Goal: Navigation & Orientation: Understand site structure

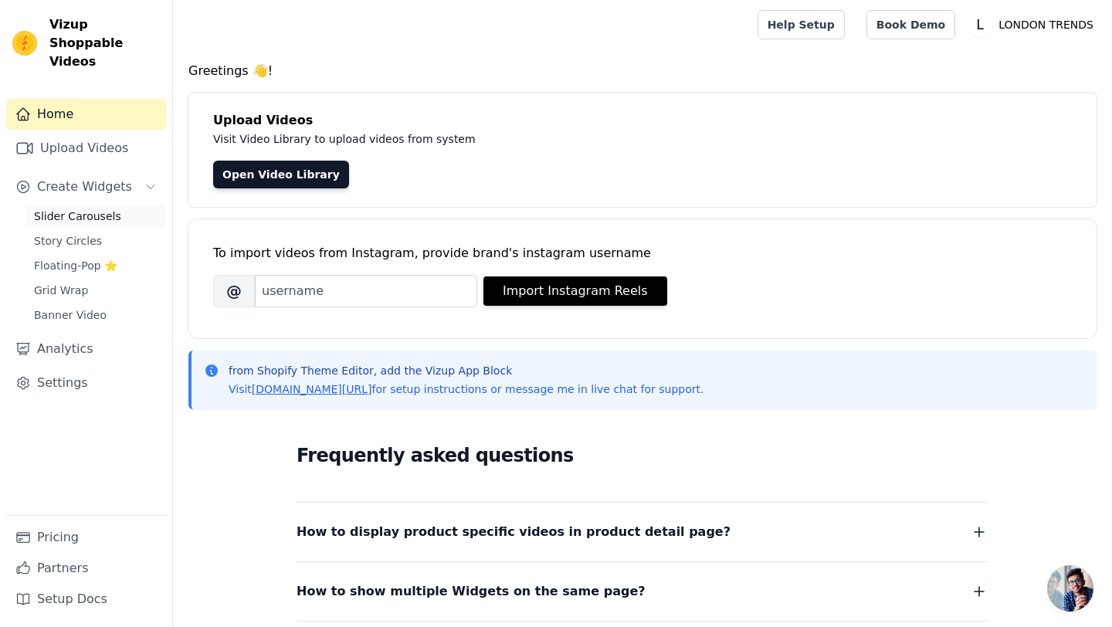
click at [64, 208] on span "Slider Carousels" at bounding box center [77, 215] width 87 height 15
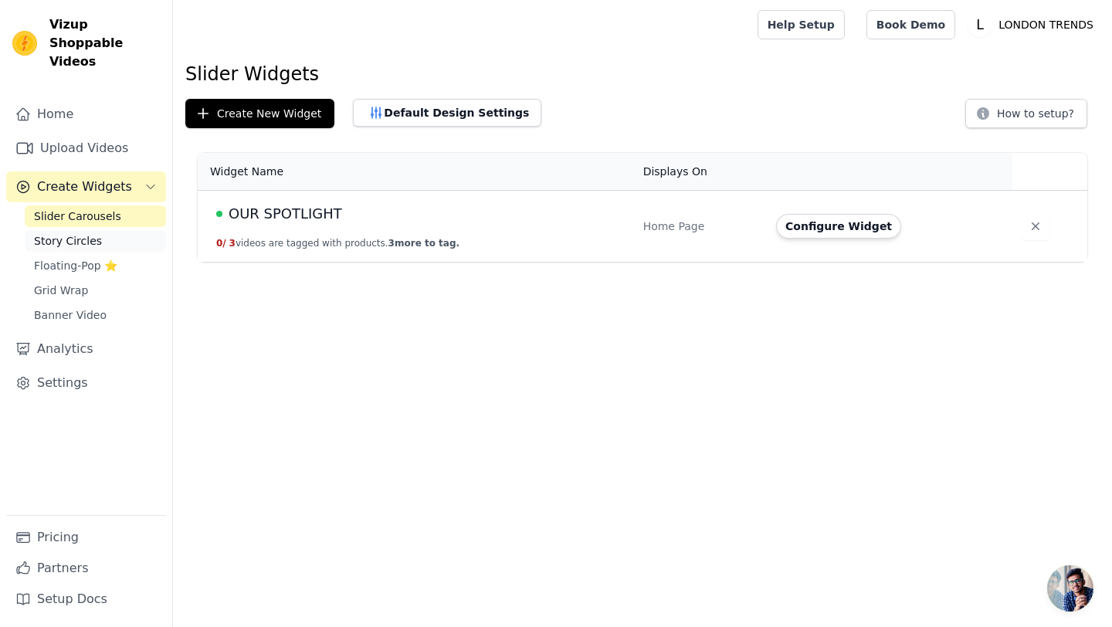
click at [73, 233] on span "Story Circles" at bounding box center [68, 240] width 68 height 15
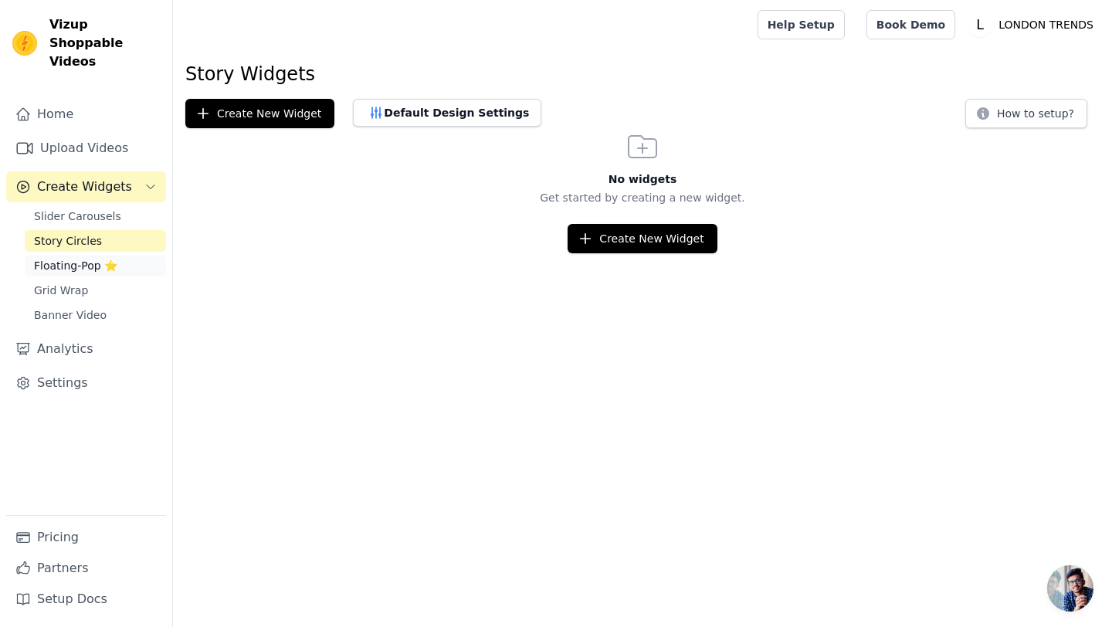
click at [69, 258] on span "Floating-Pop ⭐" at bounding box center [75, 265] width 83 height 15
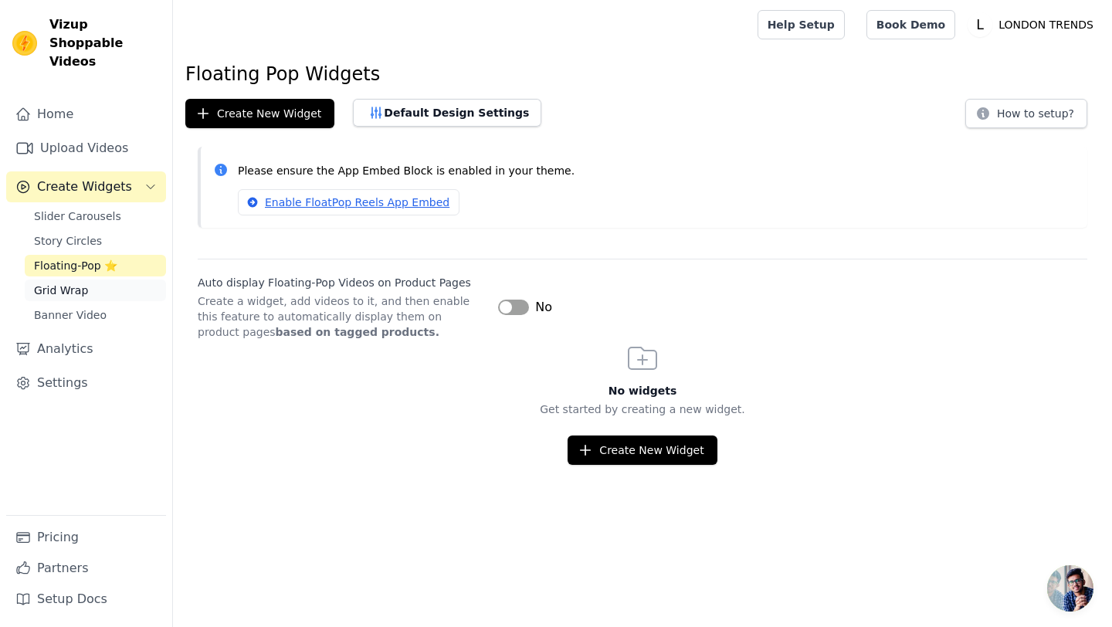
click at [69, 283] on span "Grid Wrap" at bounding box center [61, 290] width 54 height 15
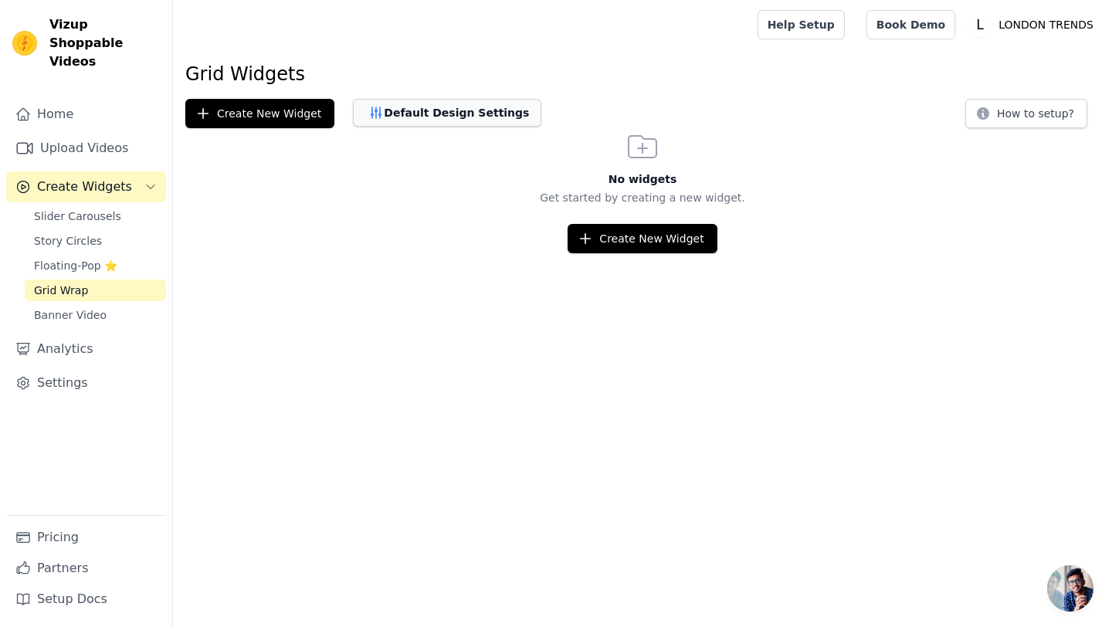
click at [405, 107] on button "Default Design Settings" at bounding box center [447, 113] width 188 height 28
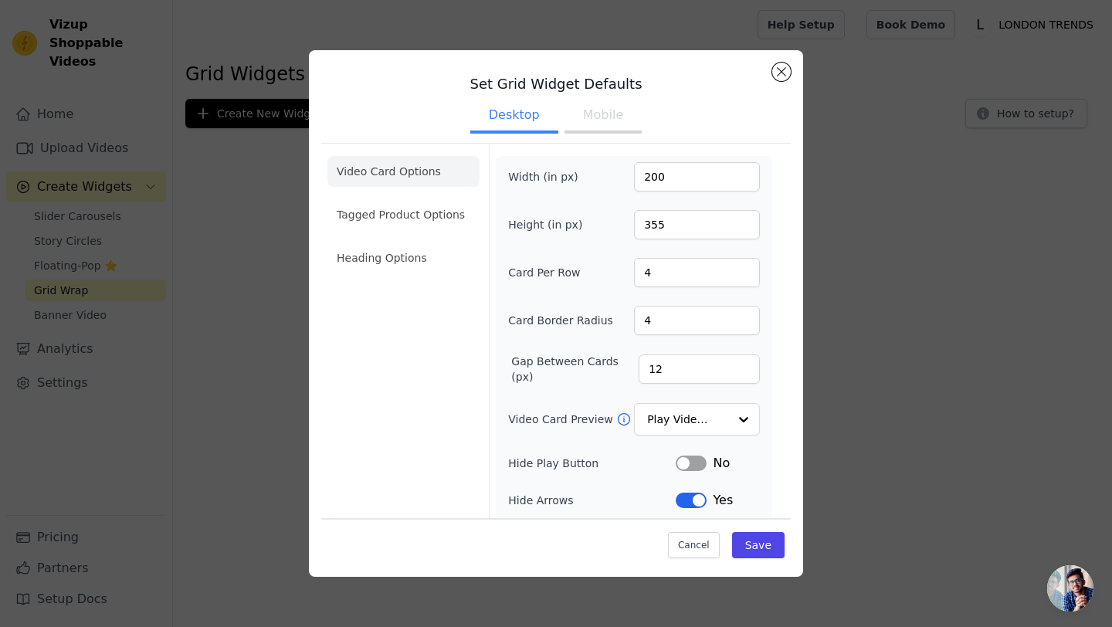
click at [98, 297] on div "Set Grid Widget Defaults Desktop Mobile Video Card Options Tagged Product Optio…" at bounding box center [556, 313] width 1063 height 576
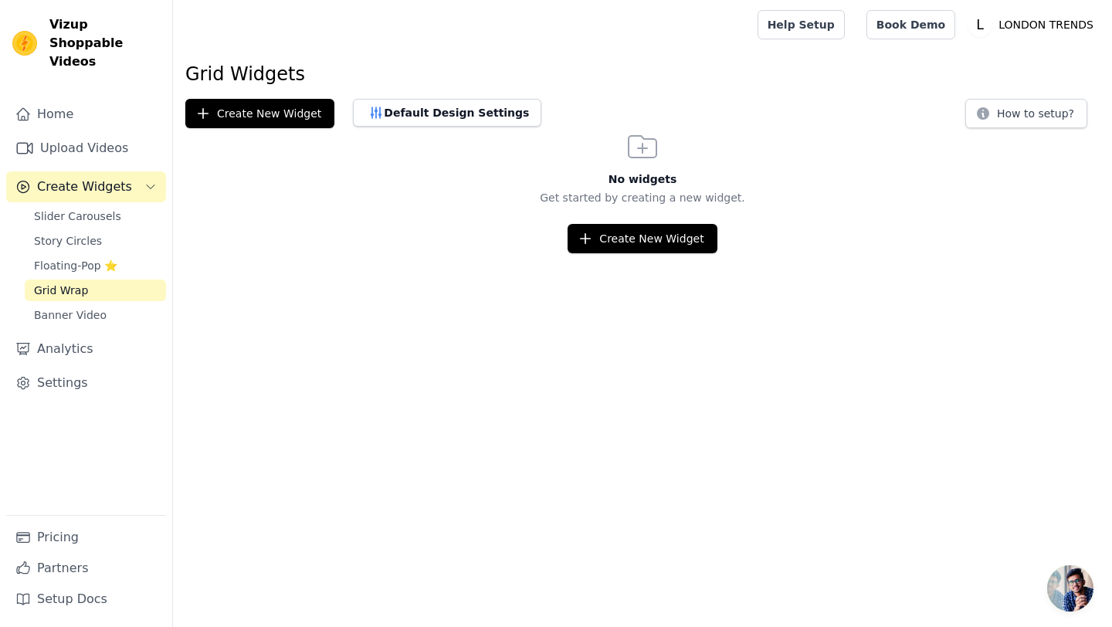
click at [98, 307] on span "Banner Video" at bounding box center [70, 314] width 73 height 15
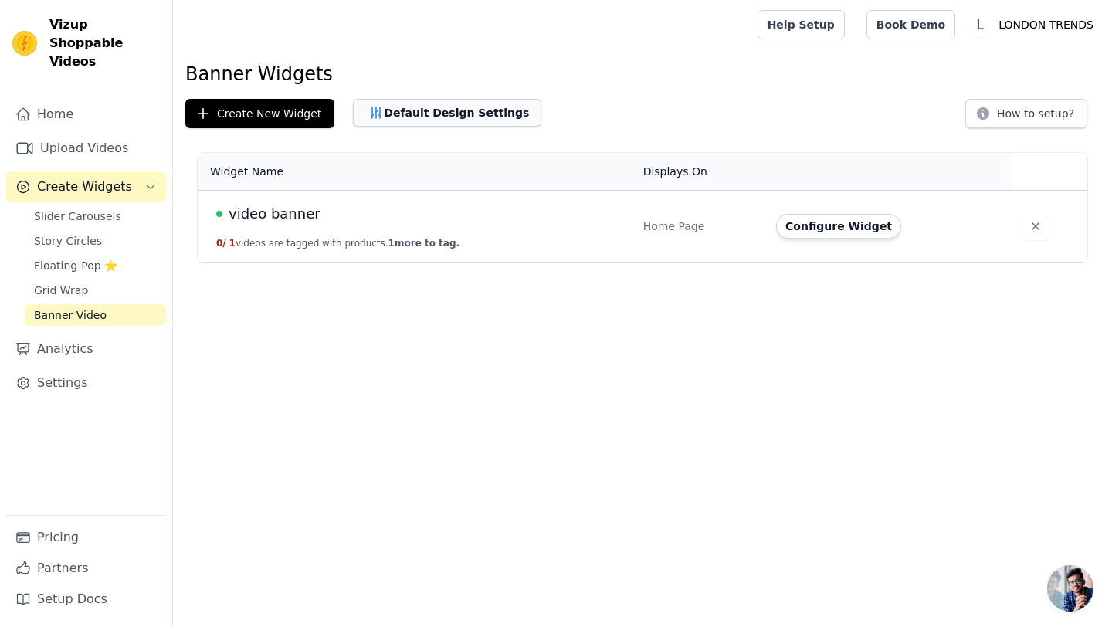
click at [483, 115] on button "Default Design Settings" at bounding box center [447, 113] width 188 height 28
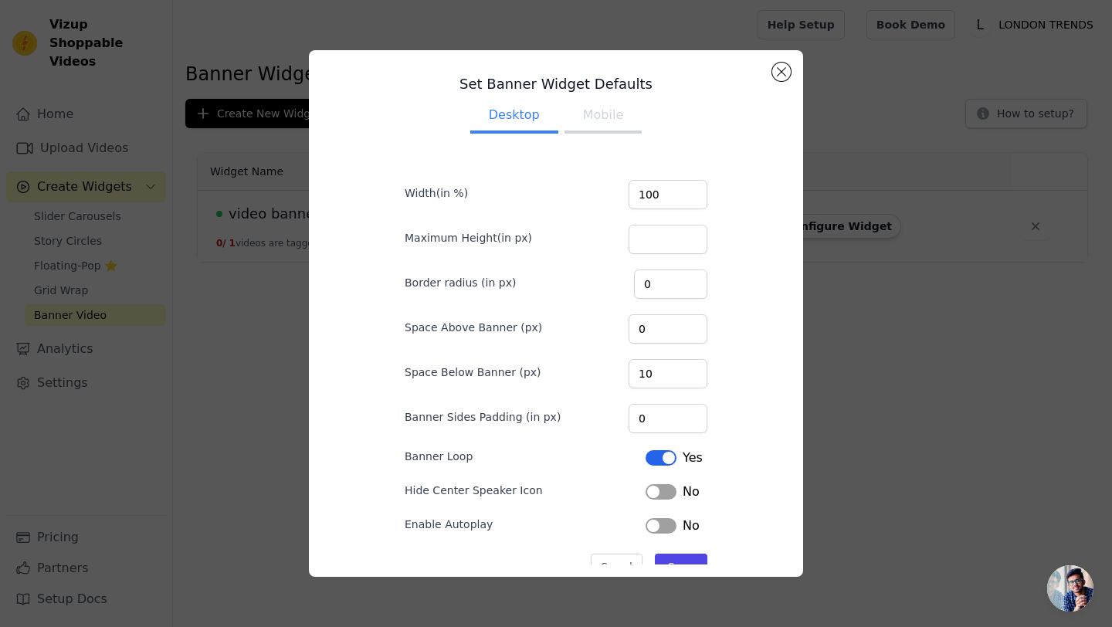
scroll to position [40, 0]
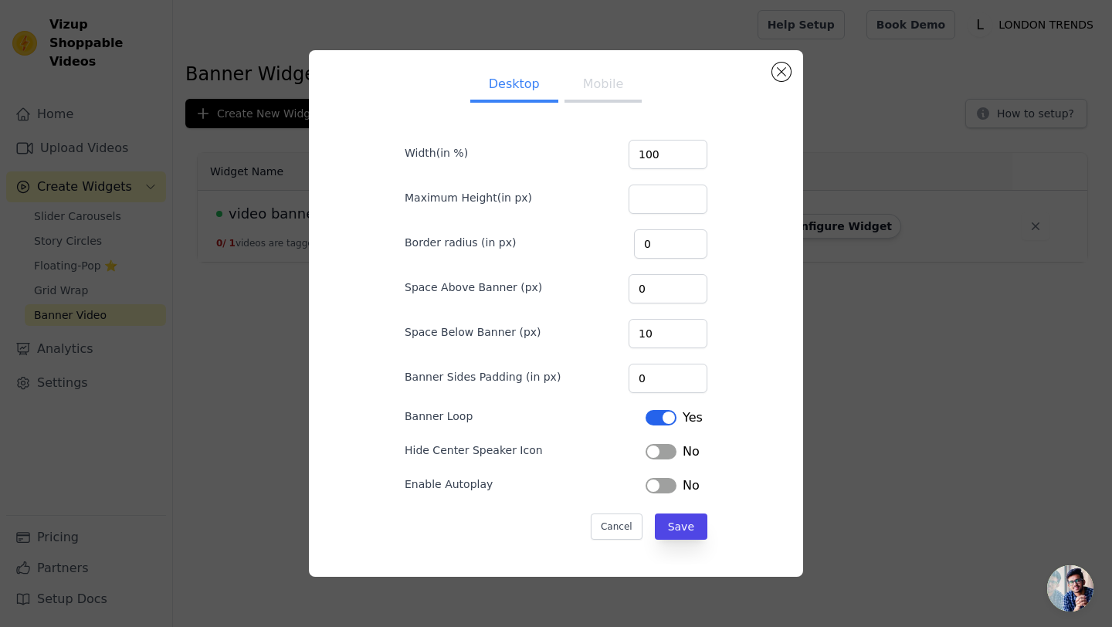
click at [604, 83] on button "Mobile" at bounding box center [602, 86] width 77 height 34
click at [674, 202] on input "Maximum Height(in px)" at bounding box center [668, 199] width 79 height 29
